Goal: Download file/media

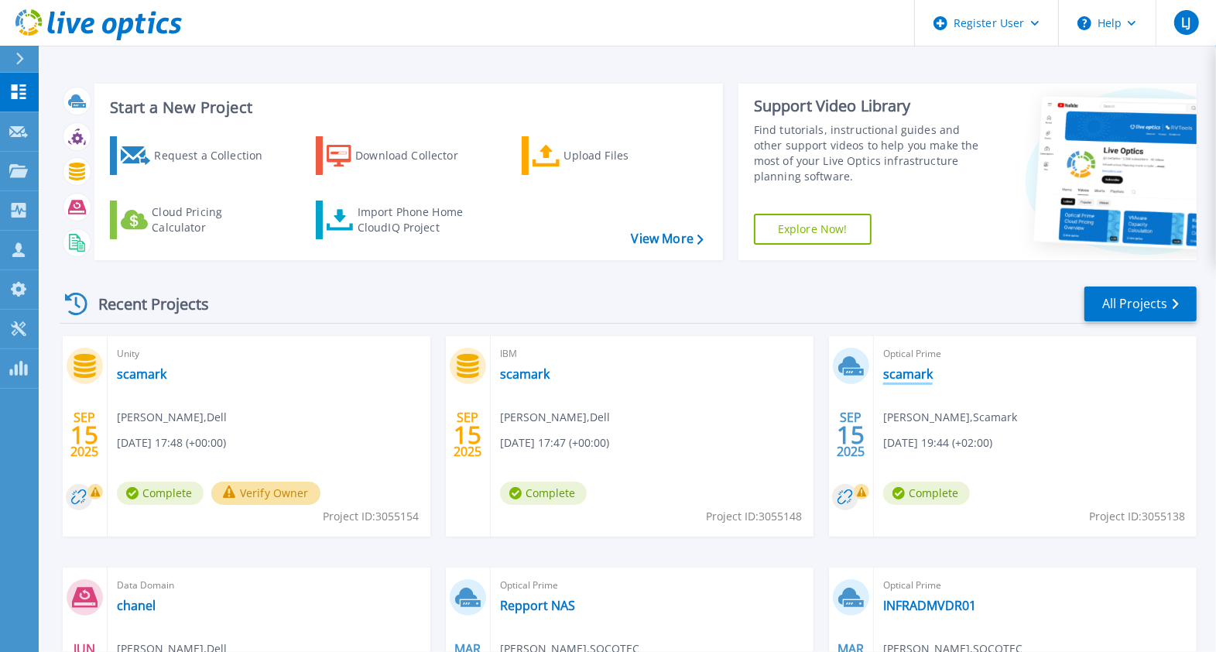
click at [899, 376] on link "scamark" at bounding box center [908, 373] width 50 height 15
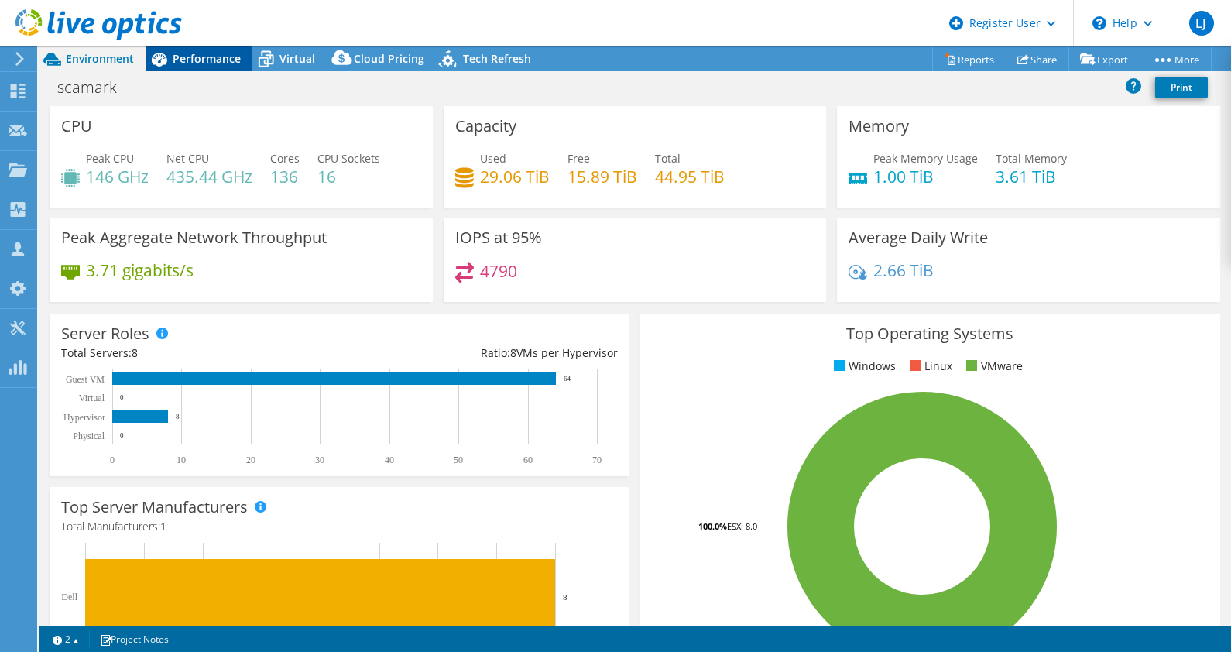
click at [221, 53] on span "Performance" at bounding box center [207, 58] width 68 height 15
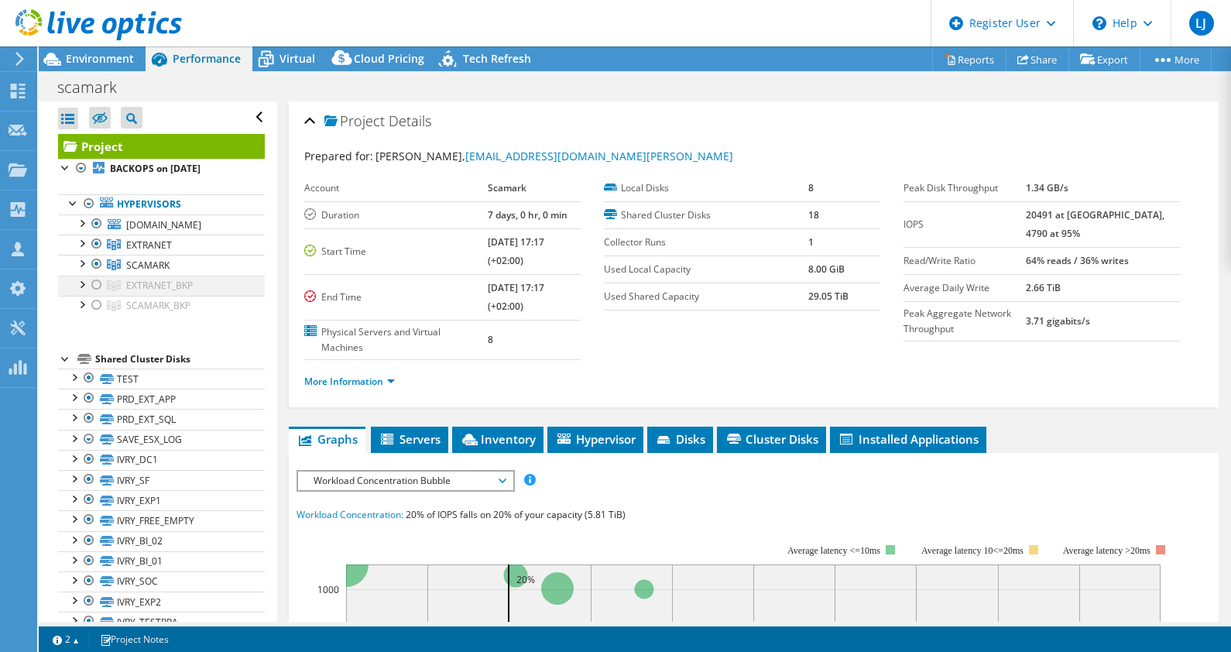
click at [95, 280] on div at bounding box center [96, 285] width 15 height 19
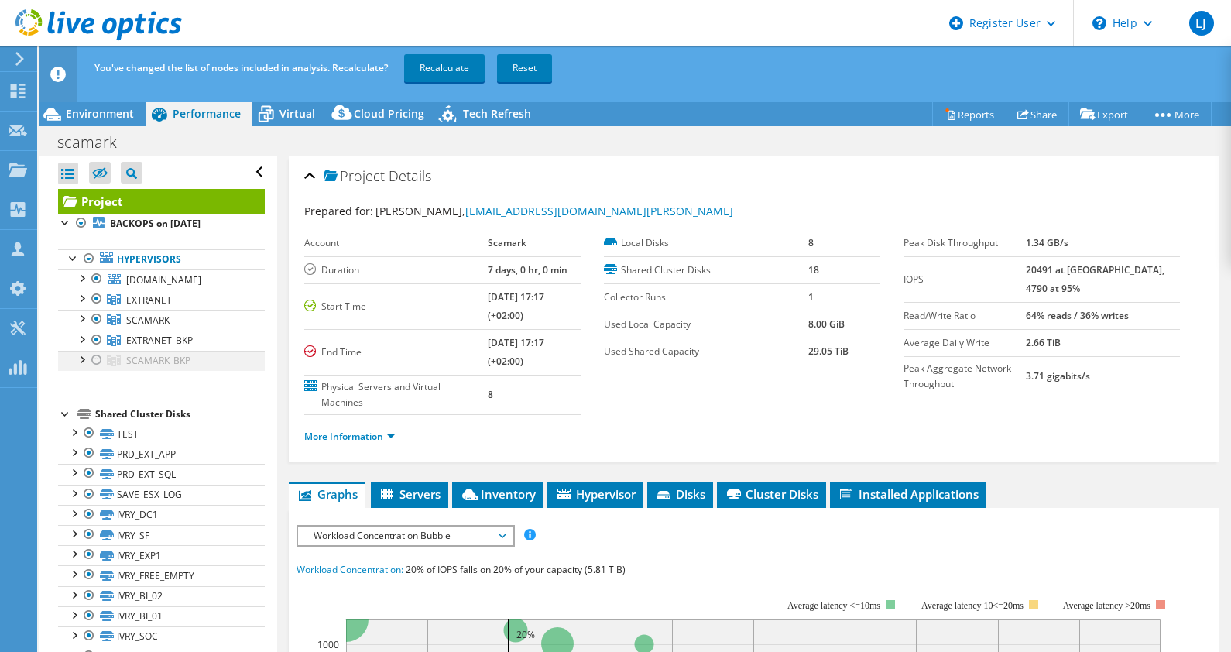
click at [100, 351] on div at bounding box center [96, 360] width 15 height 19
click at [455, 71] on link "Recalculate" at bounding box center [444, 68] width 81 height 28
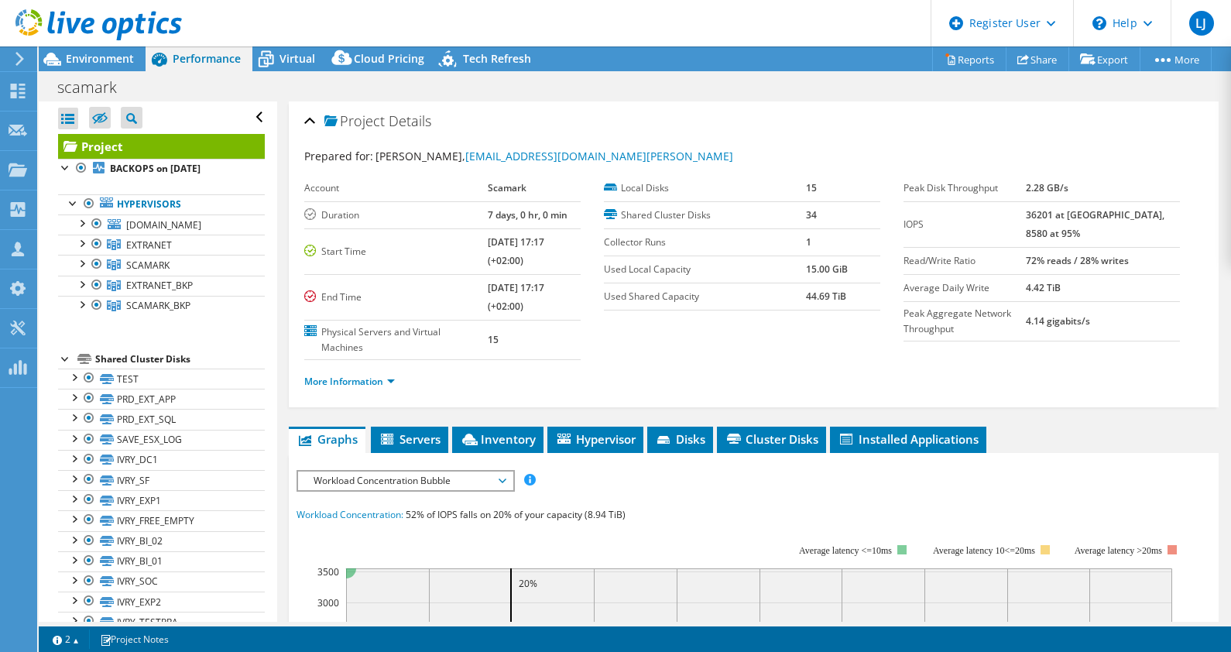
click at [718, 145] on div "Prepared for: Enrick Gaydu, enrick.gaydu@scamark.leclerc Account Scamark Durati…" at bounding box center [753, 271] width 899 height 265
click at [976, 60] on link "Reports" at bounding box center [969, 59] width 74 height 24
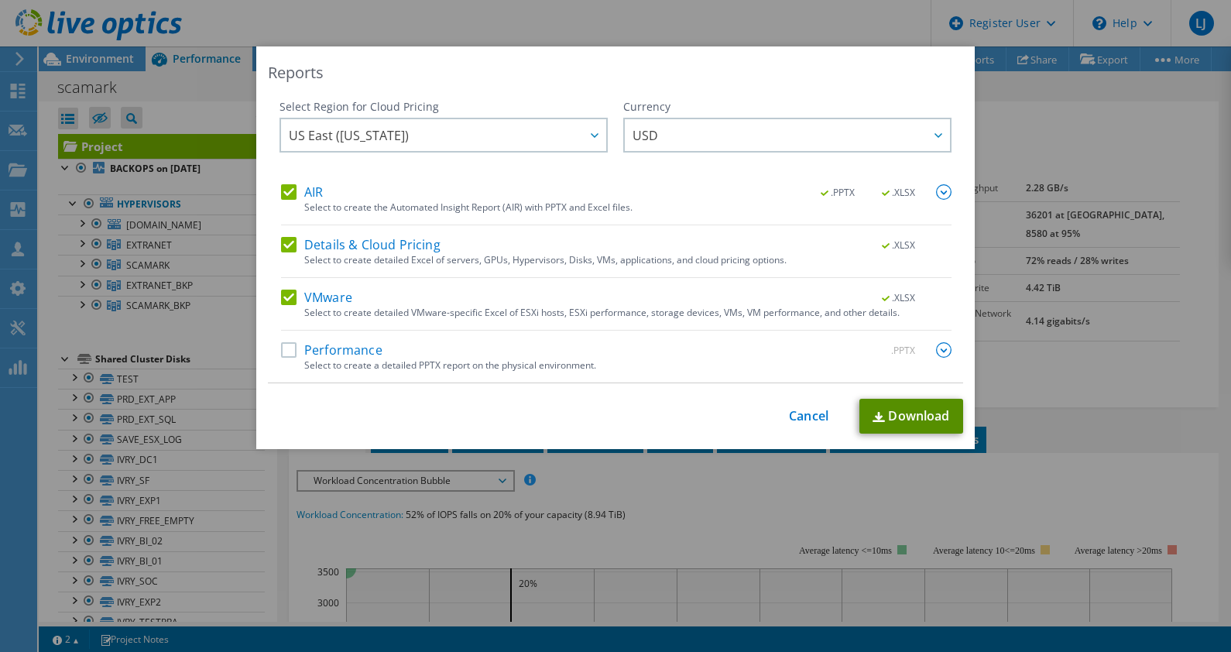
click at [897, 426] on link "Download" at bounding box center [911, 416] width 104 height 35
